Goal: Task Accomplishment & Management: Use online tool/utility

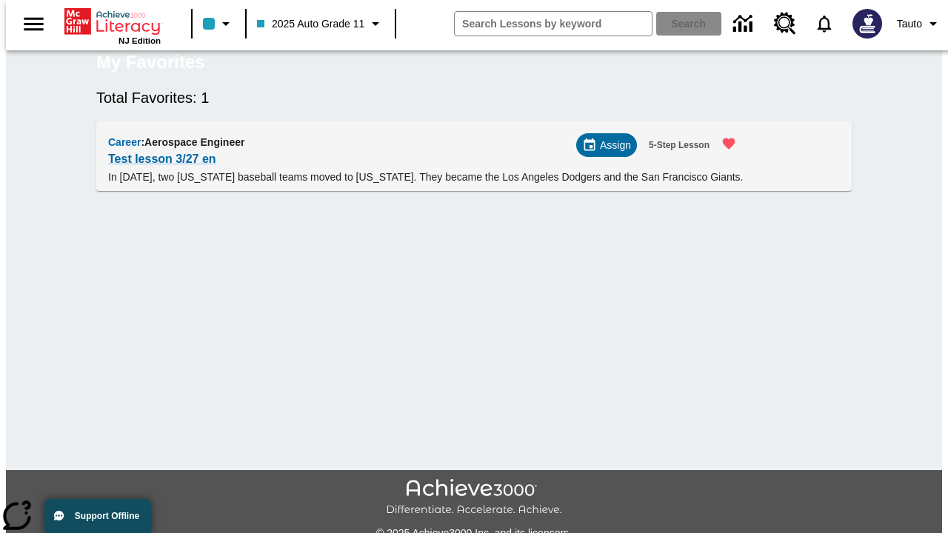
click at [612, 153] on span "Assign" at bounding box center [615, 146] width 31 height 16
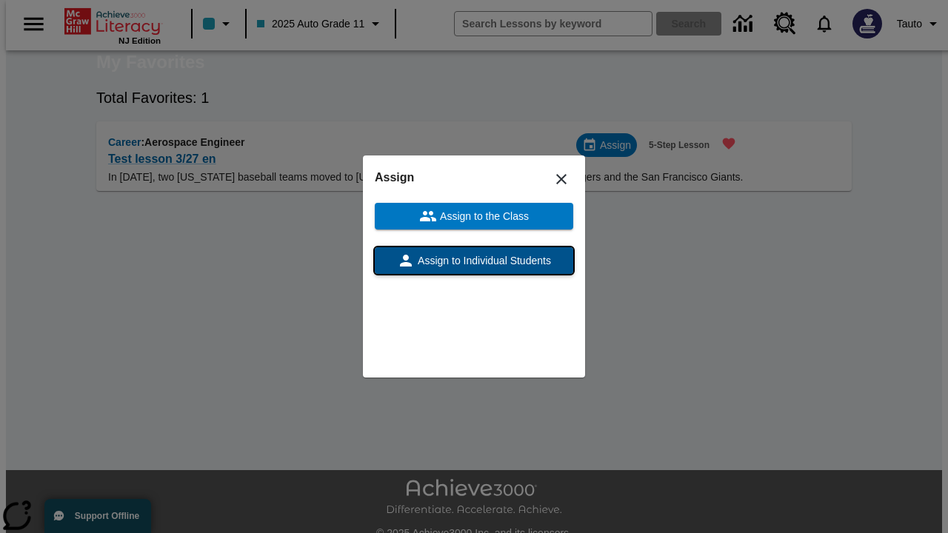
click at [474, 261] on span "Assign to Individual Students" at bounding box center [483, 261] width 136 height 16
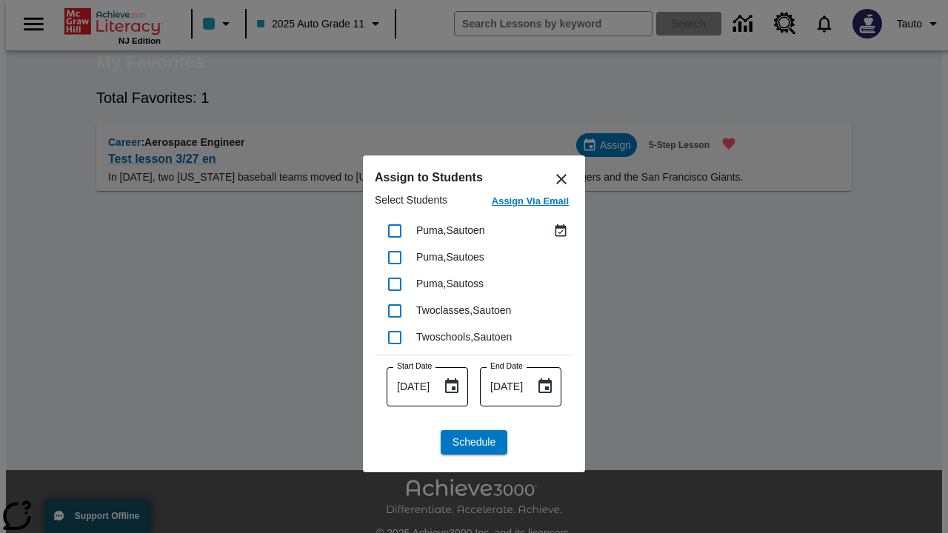
click at [395, 230] on input "checkbox" at bounding box center [394, 231] width 31 height 31
checkbox input "true"
click at [474, 442] on span "Schedule" at bounding box center [473, 443] width 43 height 16
